Goal: Go to known website: Access a specific website the user already knows

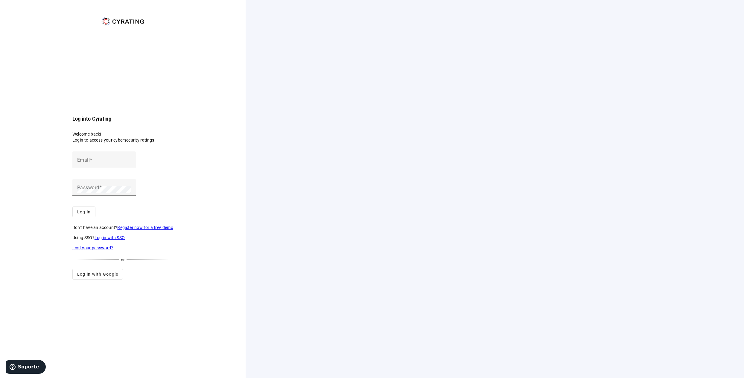
click at [105, 236] on link "Log in with SSO" at bounding box center [110, 237] width 31 height 5
